Goal: Communication & Community: Connect with others

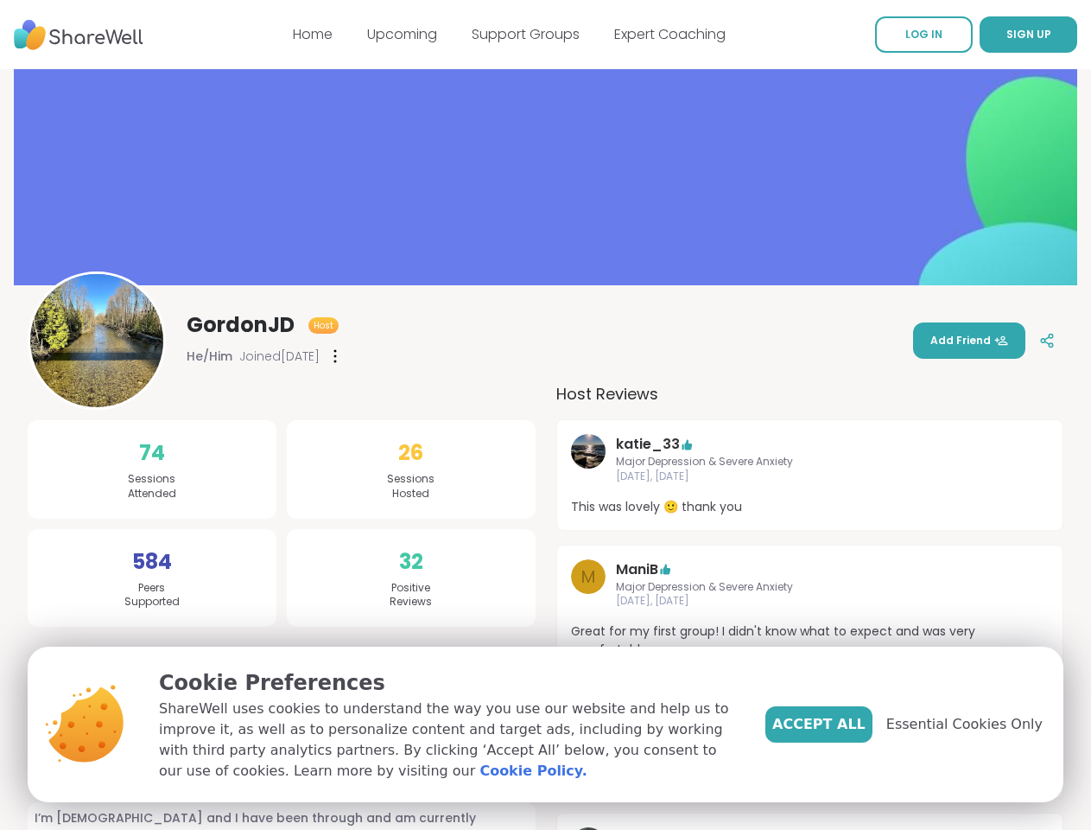
click at [1007, 35] on span "SIGN UP" at bounding box center [1029, 34] width 45 height 15
click at [336, 356] on icon at bounding box center [335, 356] width 2 height 12
click at [1040, 340] on icon at bounding box center [1048, 341] width 16 height 16
click at [975, 724] on span "Essential Cookies Only" at bounding box center [965, 724] width 156 height 21
